Goal: Entertainment & Leisure: Consume media (video, audio)

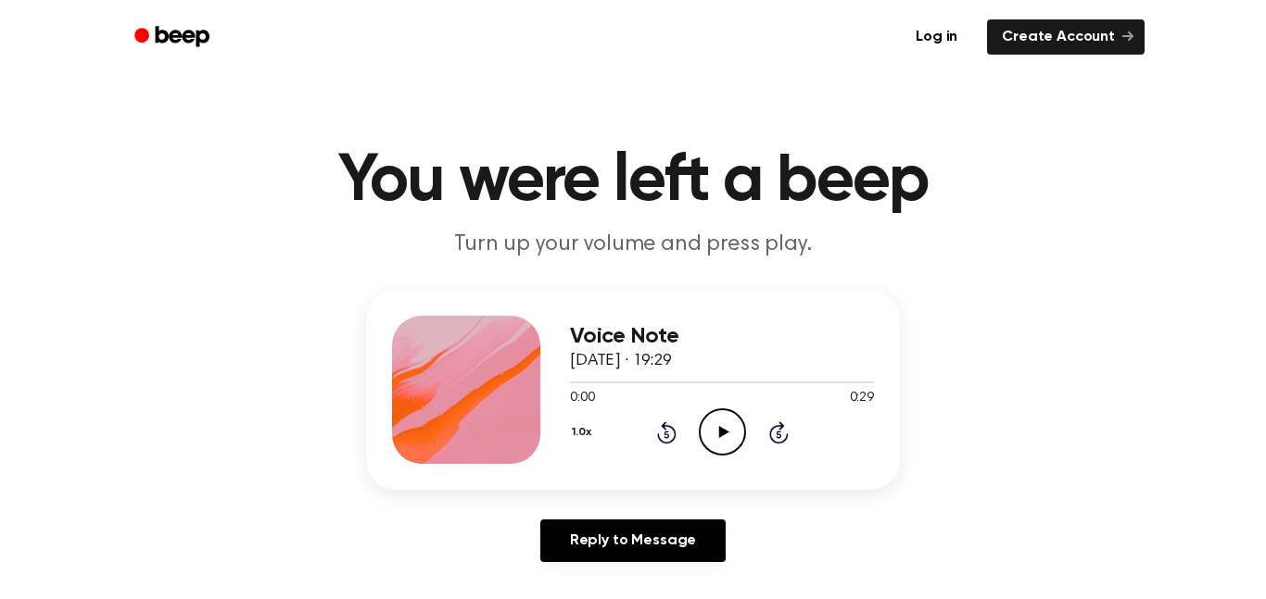
click at [733, 433] on icon "Play Audio" at bounding box center [722, 432] width 47 height 47
click at [711, 436] on icon "Play Audio" at bounding box center [722, 432] width 47 height 47
click at [733, 440] on icon "Play Audio" at bounding box center [722, 432] width 47 height 47
click at [727, 434] on icon "Play Audio" at bounding box center [722, 432] width 47 height 47
click at [721, 435] on icon at bounding box center [723, 432] width 10 height 12
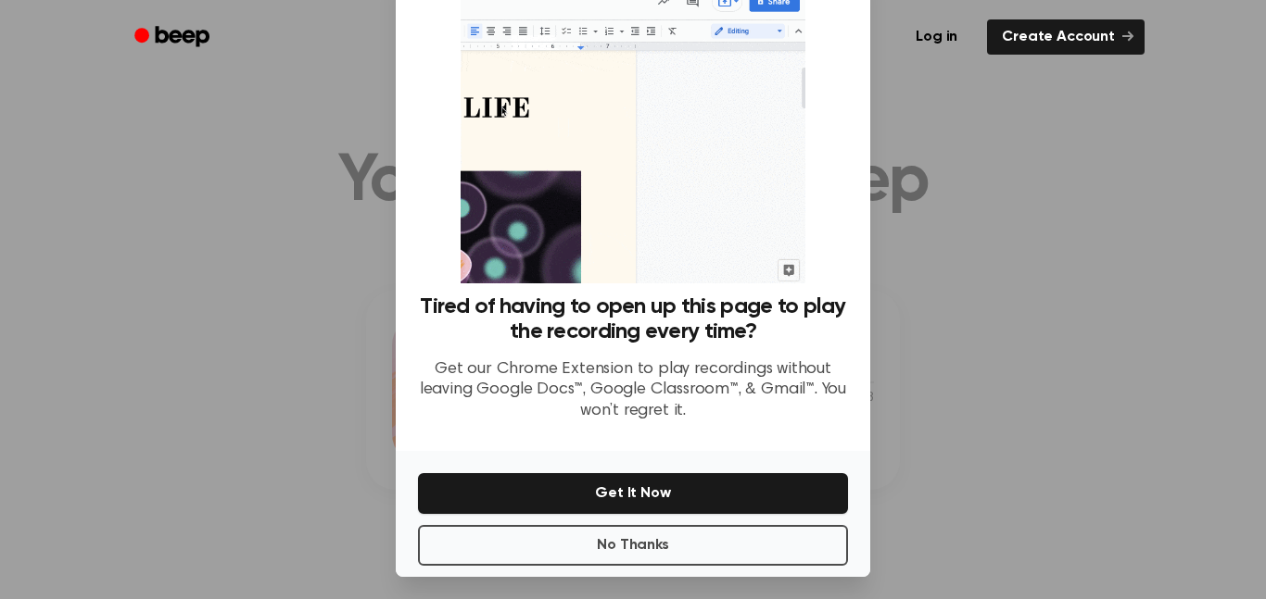
scroll to position [75, 0]
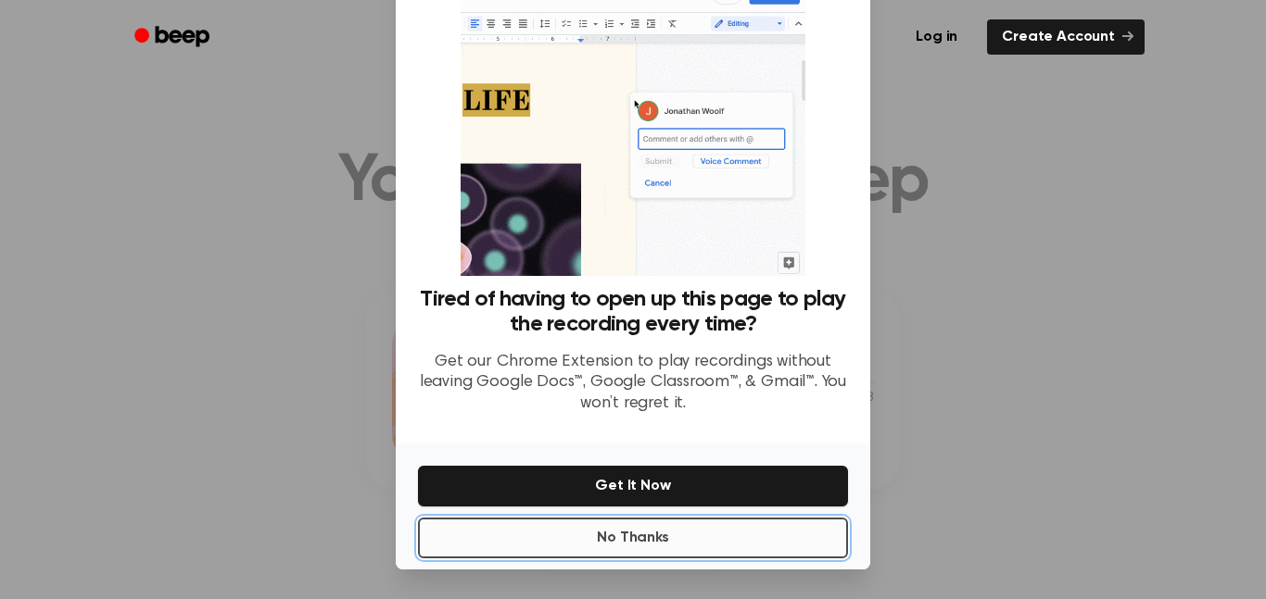
click at [628, 548] on button "No Thanks" at bounding box center [633, 538] width 430 height 41
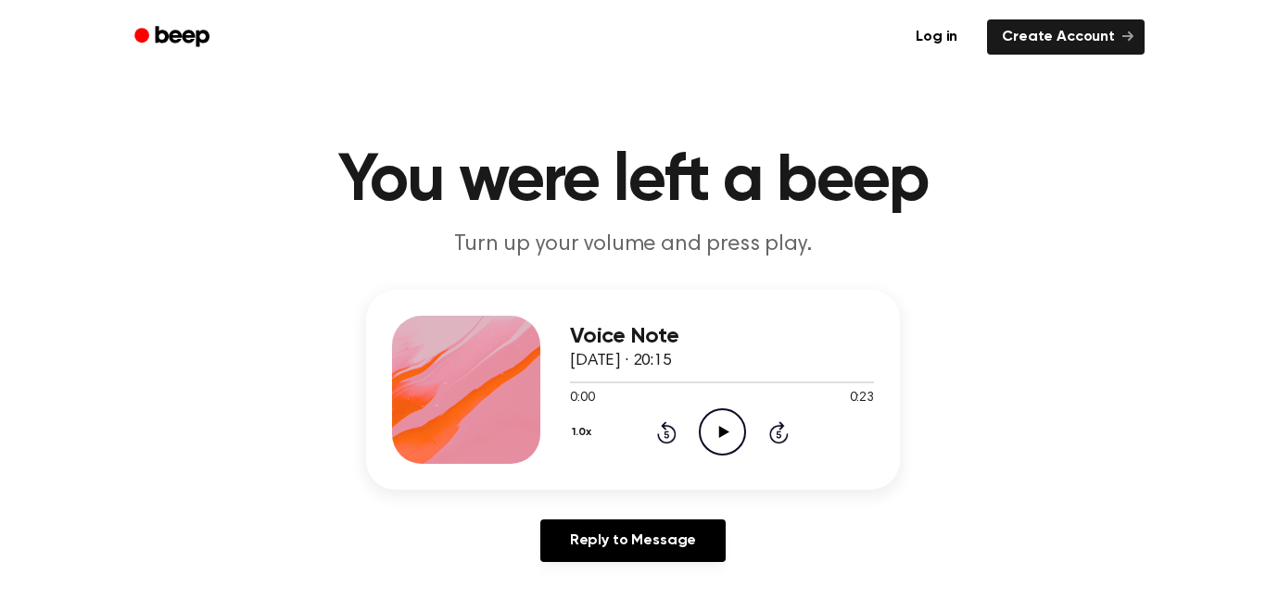
click at [718, 437] on icon at bounding box center [723, 432] width 10 height 12
click at [709, 427] on icon "Play Audio" at bounding box center [722, 432] width 47 height 47
click at [718, 422] on icon "Play Audio" at bounding box center [722, 432] width 47 height 47
